Goal: Task Accomplishment & Management: Use online tool/utility

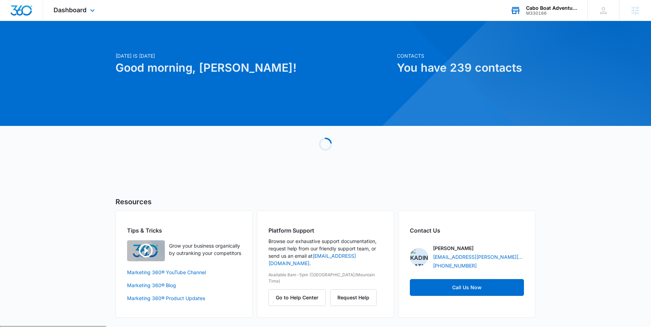
click at [548, 9] on div "Cabo Boat Adventures" at bounding box center [551, 8] width 51 height 6
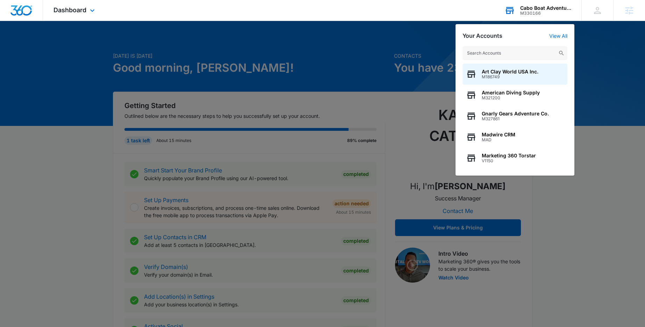
click at [508, 54] on input "text" at bounding box center [515, 53] width 105 height 14
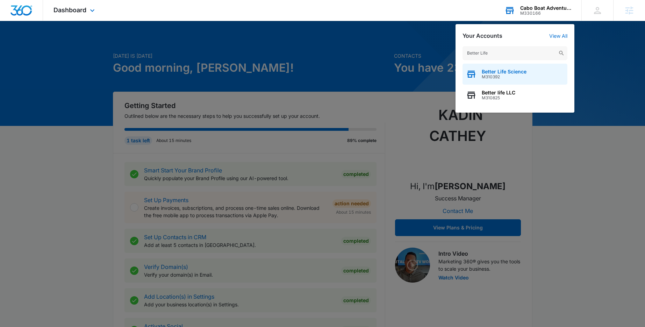
type input "Better Life"
click at [503, 72] on span "Better Life Science" at bounding box center [504, 72] width 45 height 6
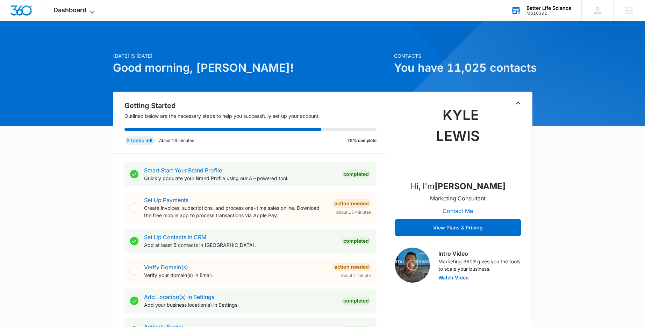
click at [90, 9] on icon at bounding box center [92, 12] width 8 height 8
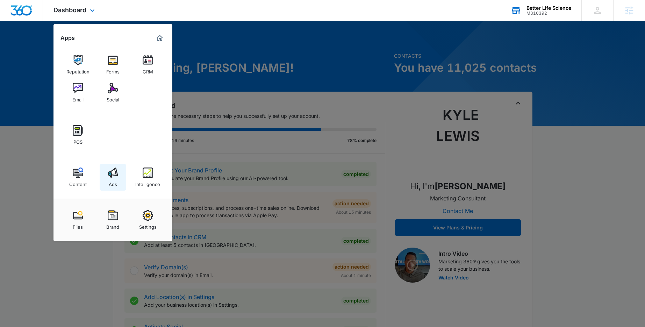
click at [115, 173] on img at bounding box center [113, 173] width 10 height 10
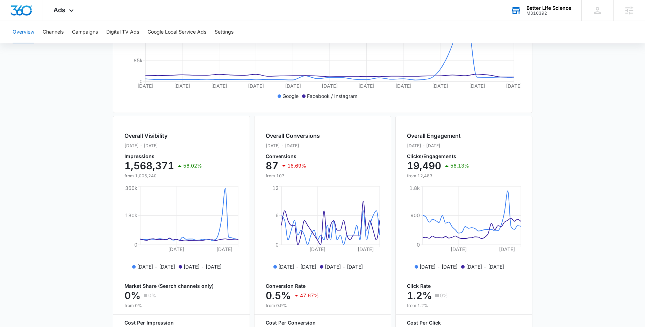
scroll to position [182, 0]
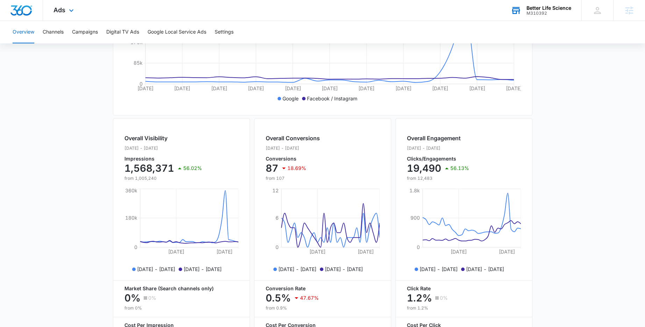
click at [71, 16] on div "Ads Apps Reputation Forms CRM Email Social POS Content Ads Intelligence Files B…" at bounding box center [64, 10] width 43 height 21
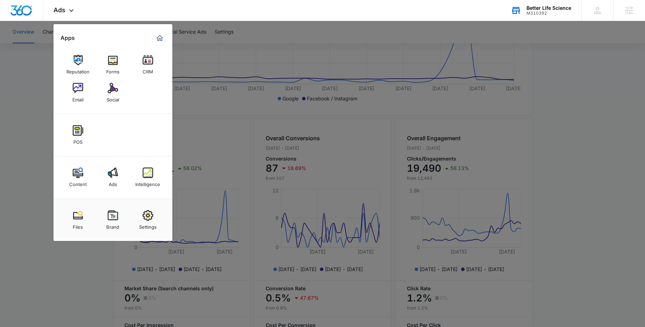
click at [40, 65] on div at bounding box center [322, 163] width 645 height 327
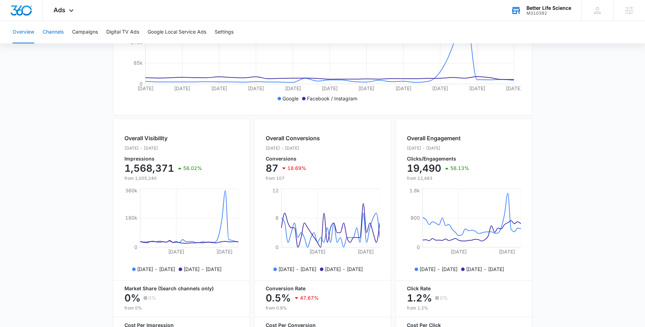
click at [58, 30] on button "Channels" at bounding box center [53, 32] width 21 height 22
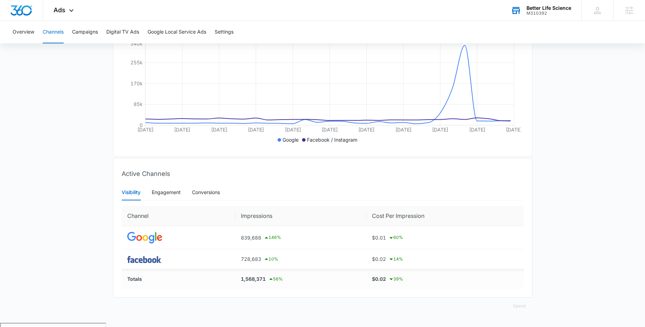
scroll to position [142, 0]
click at [166, 194] on div "Engagement" at bounding box center [166, 191] width 29 height 8
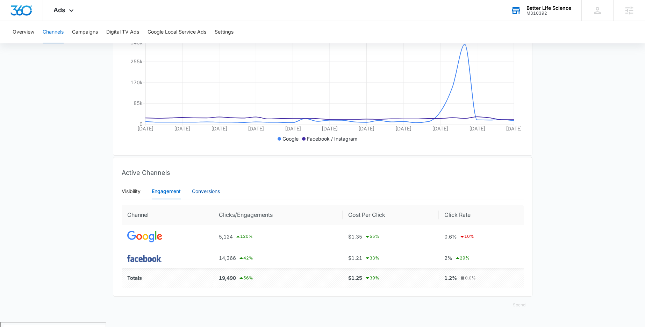
click at [203, 195] on div "Conversions" at bounding box center [206, 191] width 28 height 8
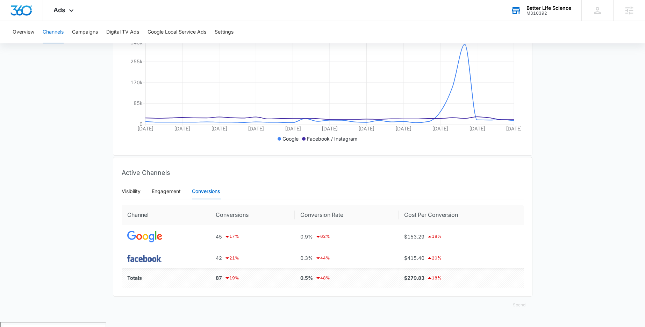
click at [83, 121] on main "Channels Filters [DATE] [DATE] Overall Results Impressions 1.6m 56.02% 1m previ…" at bounding box center [322, 123] width 645 height 398
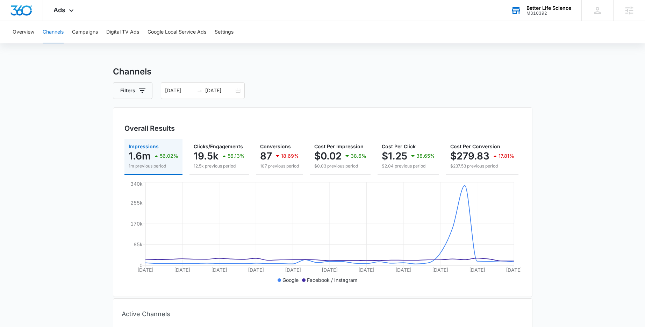
scroll to position [0, 0]
